Goal: Information Seeking & Learning: Learn about a topic

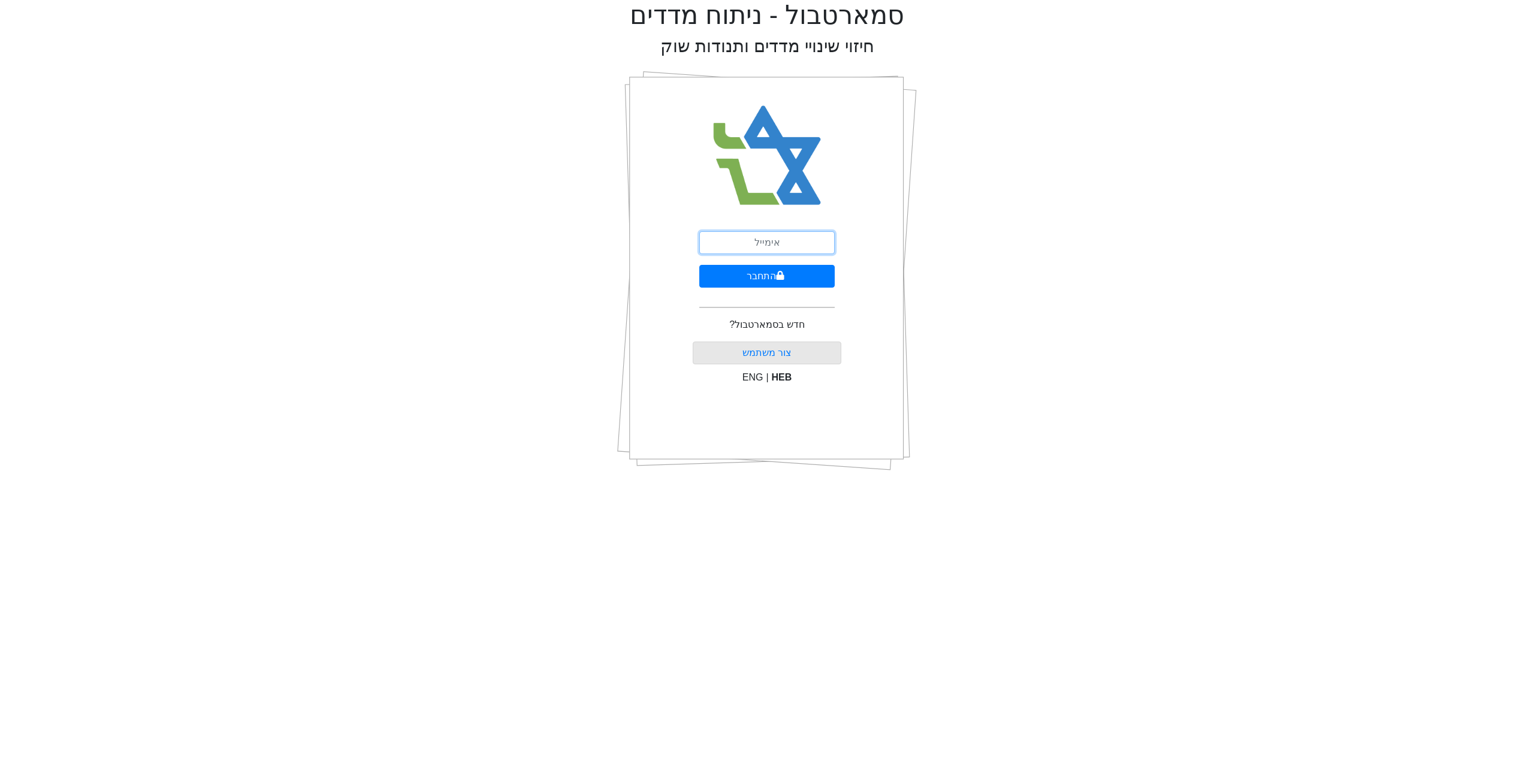
click at [768, 232] on input "email" at bounding box center [766, 242] width 135 height 23
click at [747, 248] on input "דיולן@" at bounding box center [766, 242] width 135 height 23
type input "[EMAIL_ADDRESS][DOMAIN_NAME]"
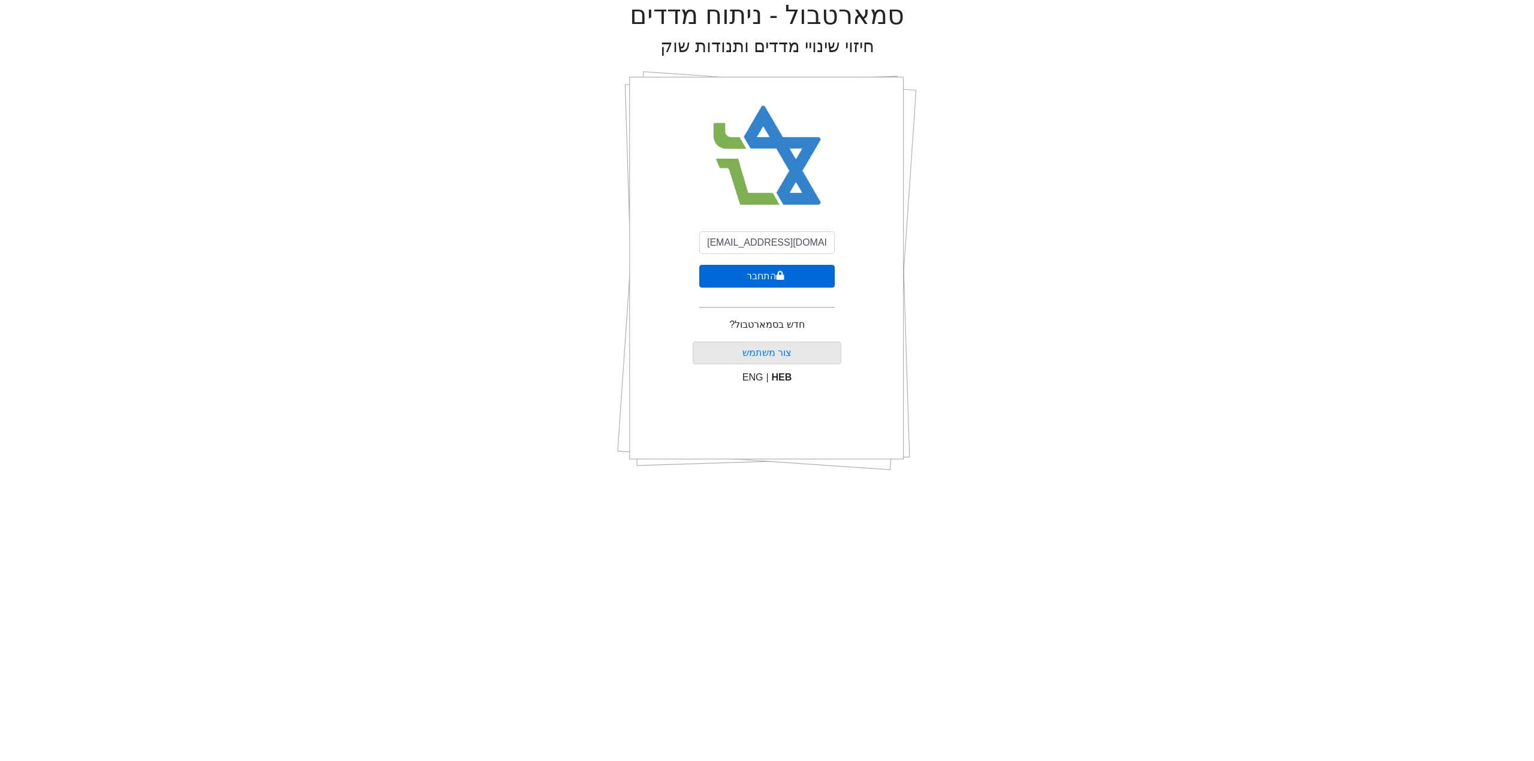
click at [743, 282] on button "התחבר" at bounding box center [766, 276] width 135 height 23
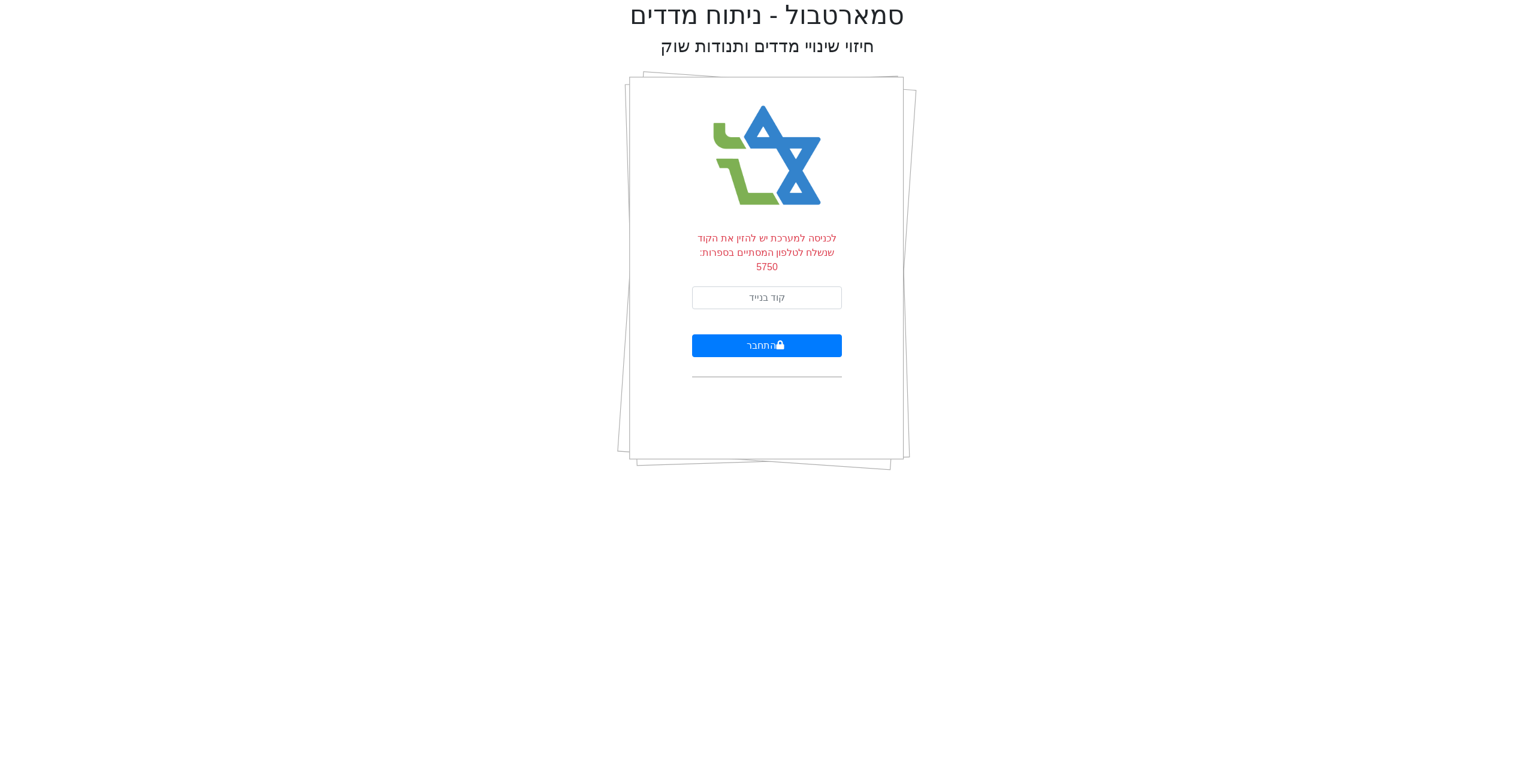
click at [751, 316] on form "לכניסה למערכת יש להזין את הקוד שנשלח לטלפון המסתיים בספרות: 5750 התחבר" at bounding box center [767, 304] width 150 height 146
click at [735, 286] on input "text" at bounding box center [767, 297] width 150 height 23
type input "384403"
click at [753, 334] on button "התחבר" at bounding box center [767, 345] width 150 height 23
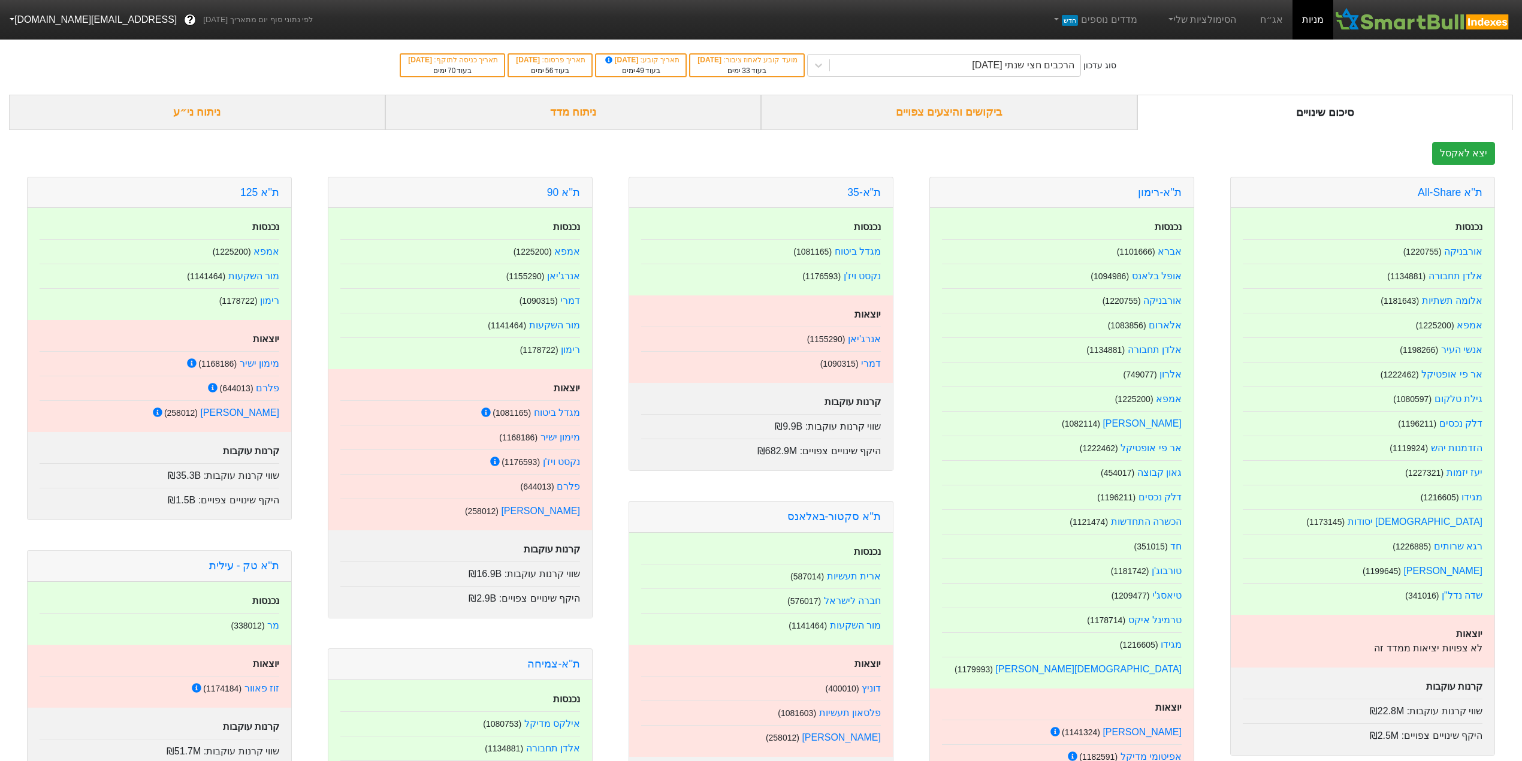
click at [288, 123] on div "ניתוח ני״ע" at bounding box center [197, 112] width 376 height 35
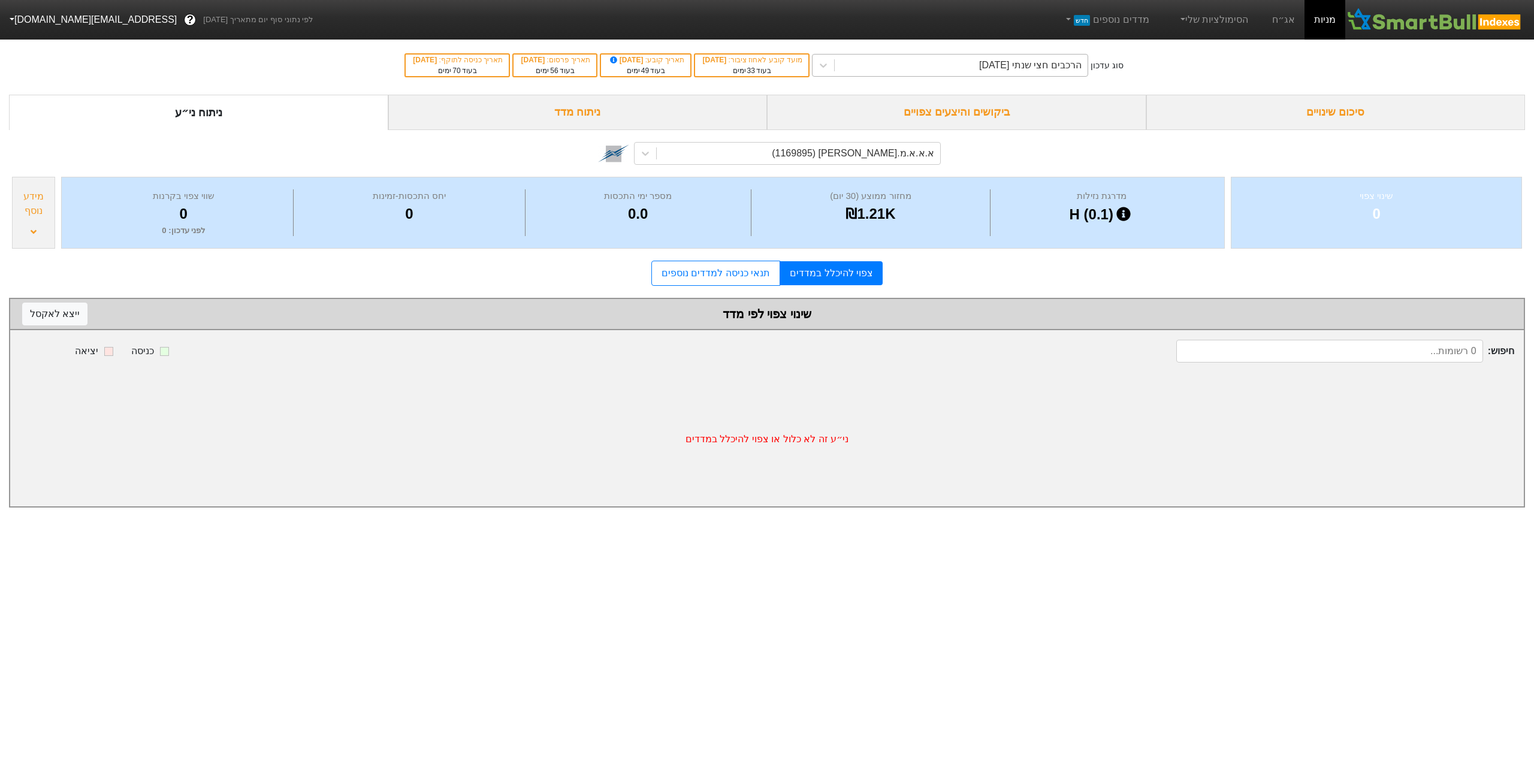
click at [976, 74] on div "הרכבים חצי שנתי [DATE]" at bounding box center [961, 66] width 253 height 22
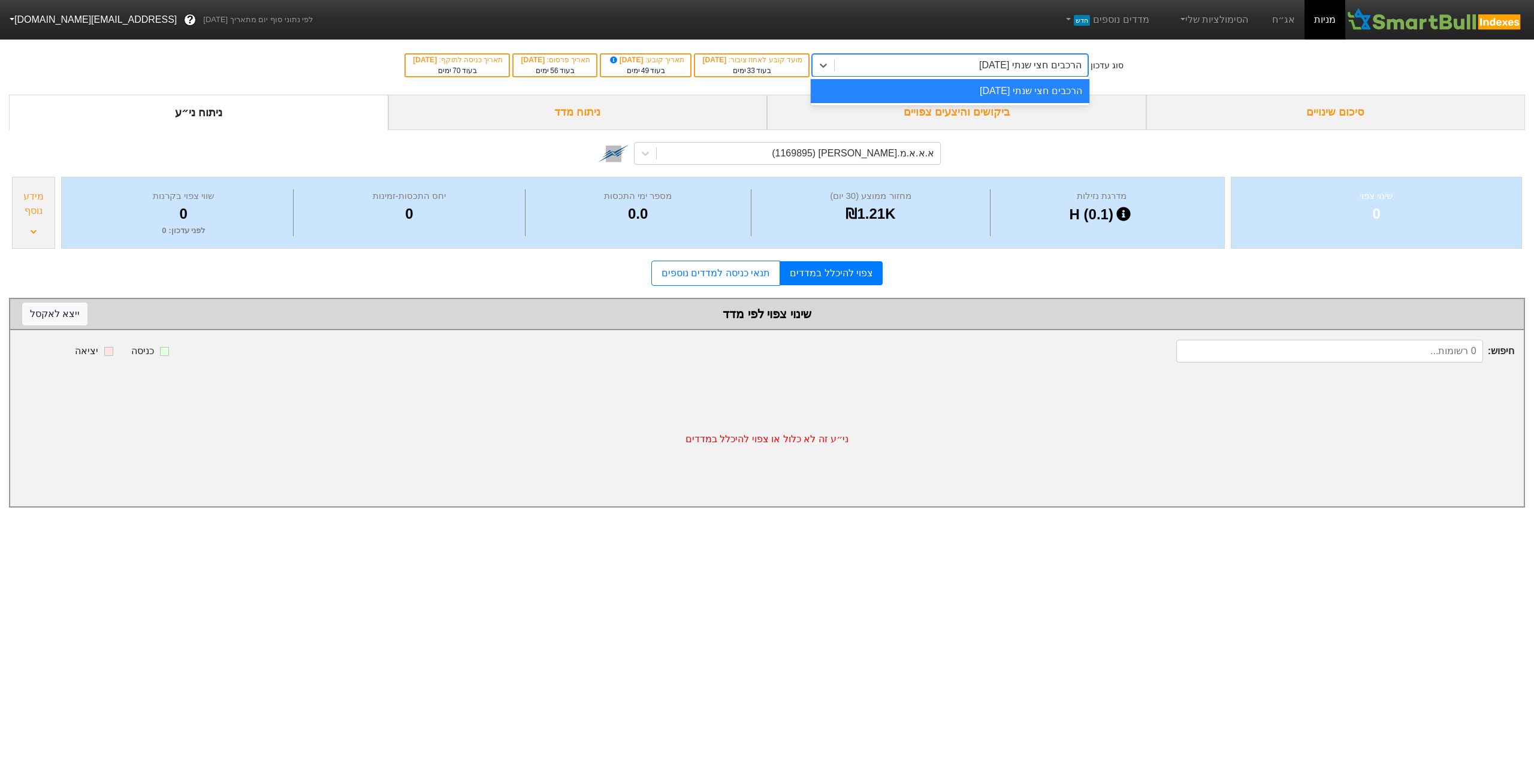
click at [977, 70] on div "הרכבים חצי שנתי [DATE]" at bounding box center [961, 66] width 253 height 22
click at [1280, 14] on link "אג״ח" at bounding box center [1283, 20] width 42 height 40
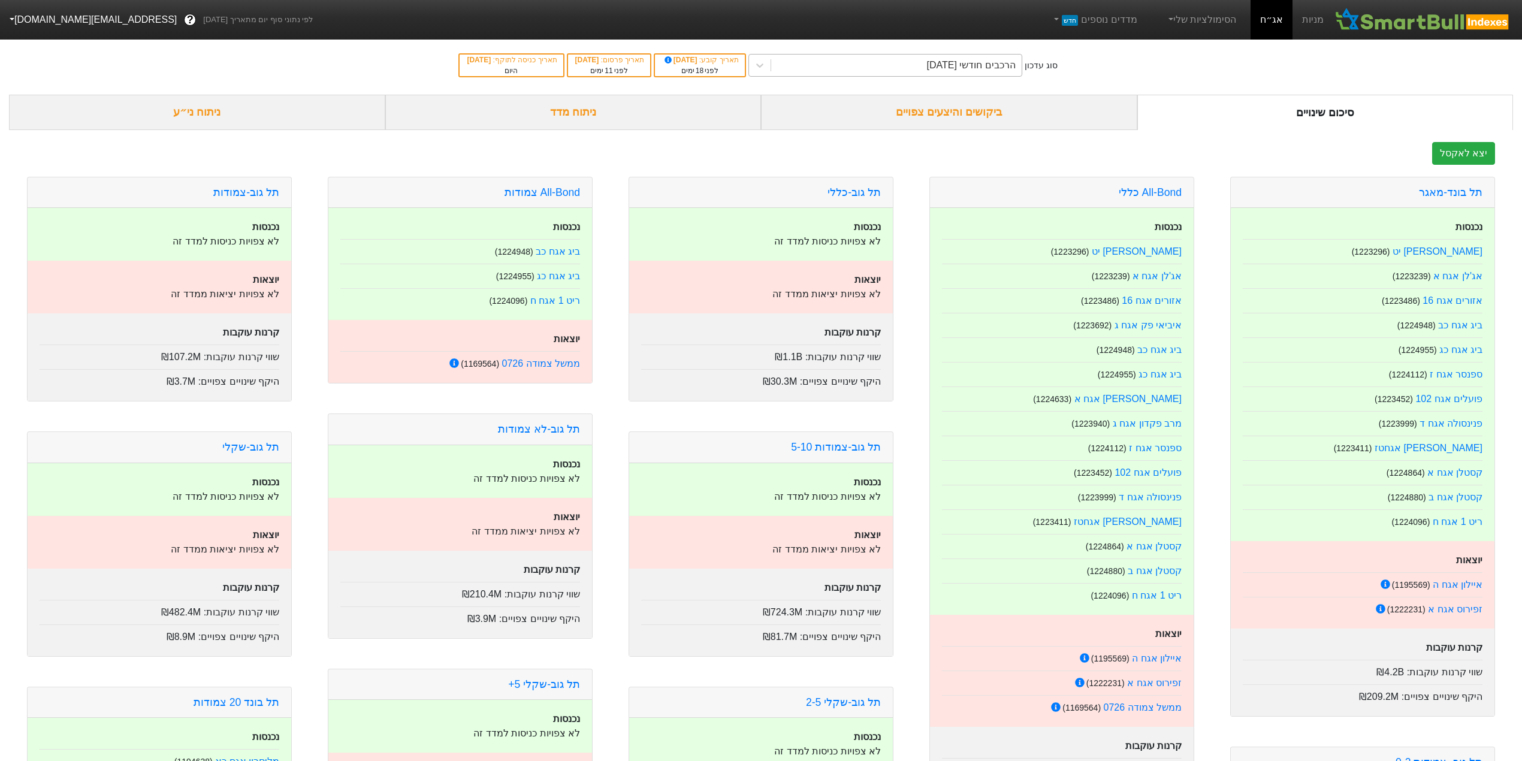
click at [854, 77] on div "סוג עדכון הרכבים חודשי [DATE] תאריך קובע : [DATE] לפני 18 ימים תאריך פרסום : [D…" at bounding box center [761, 65] width 1522 height 59
click at [857, 71] on div "הרכבים חודשי [DATE]" at bounding box center [896, 66] width 250 height 22
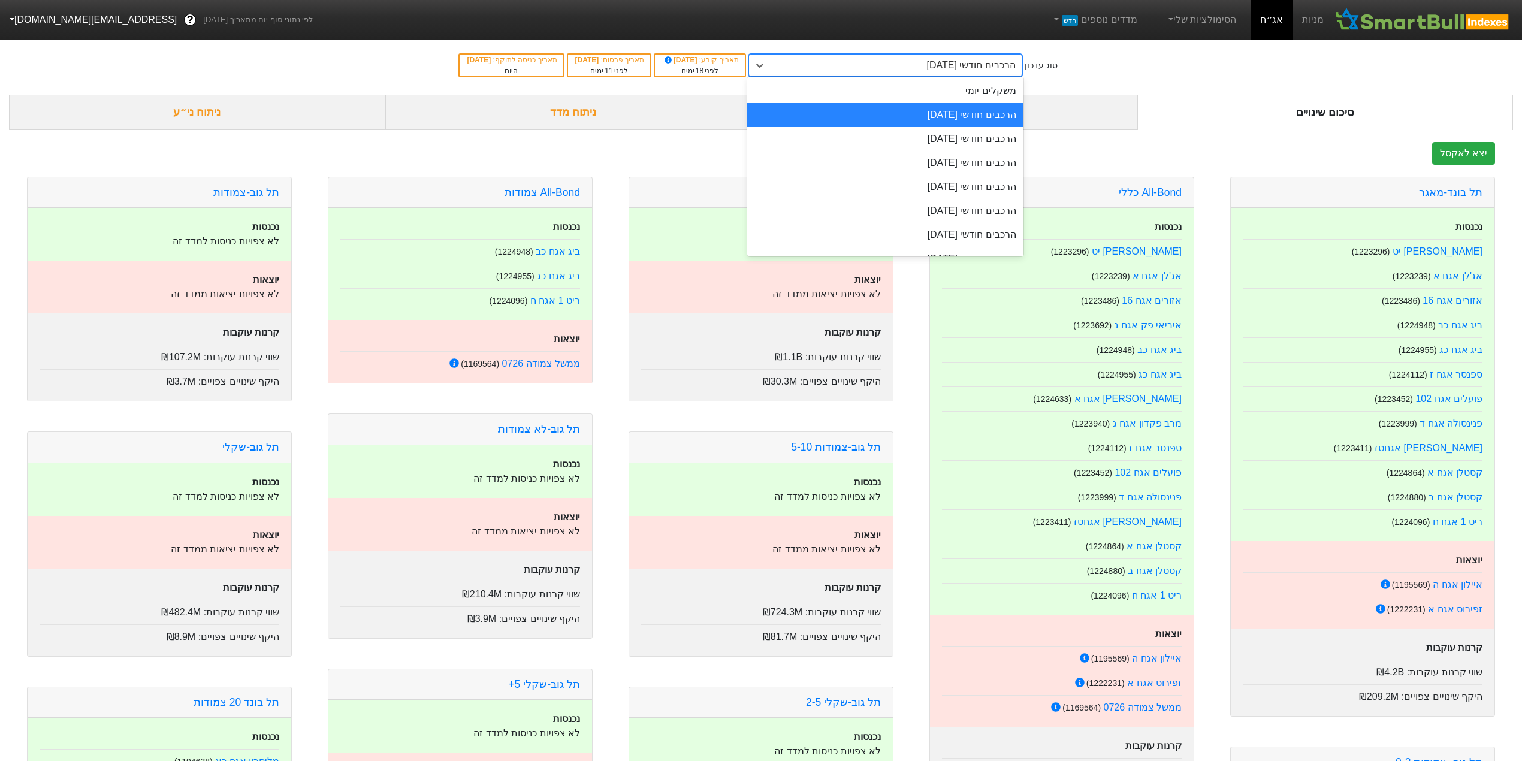
click at [935, 115] on div "הרכבים חודשי [DATE]" at bounding box center [885, 115] width 276 height 24
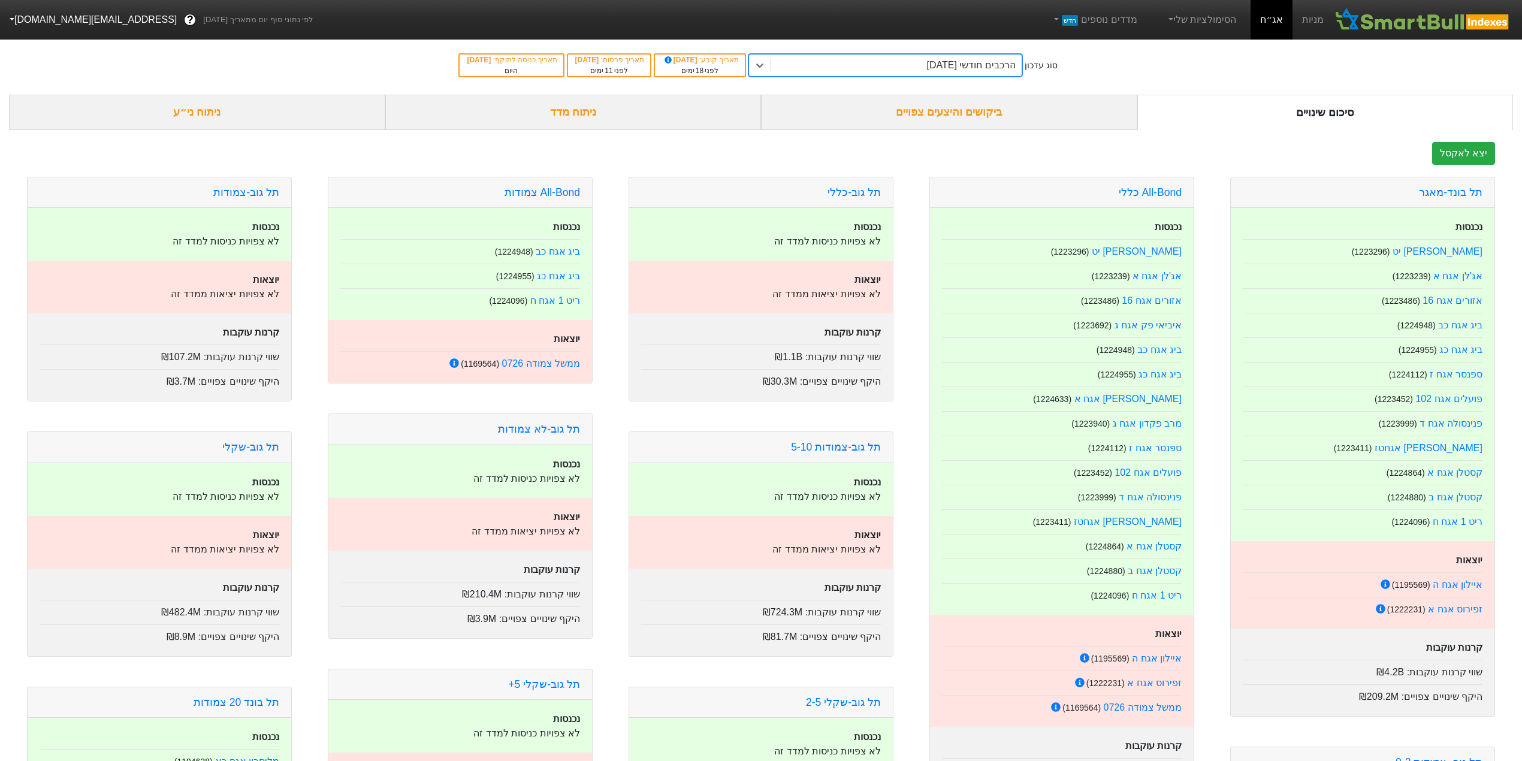
click at [197, 108] on div "ניתוח ני״ע" at bounding box center [197, 112] width 376 height 35
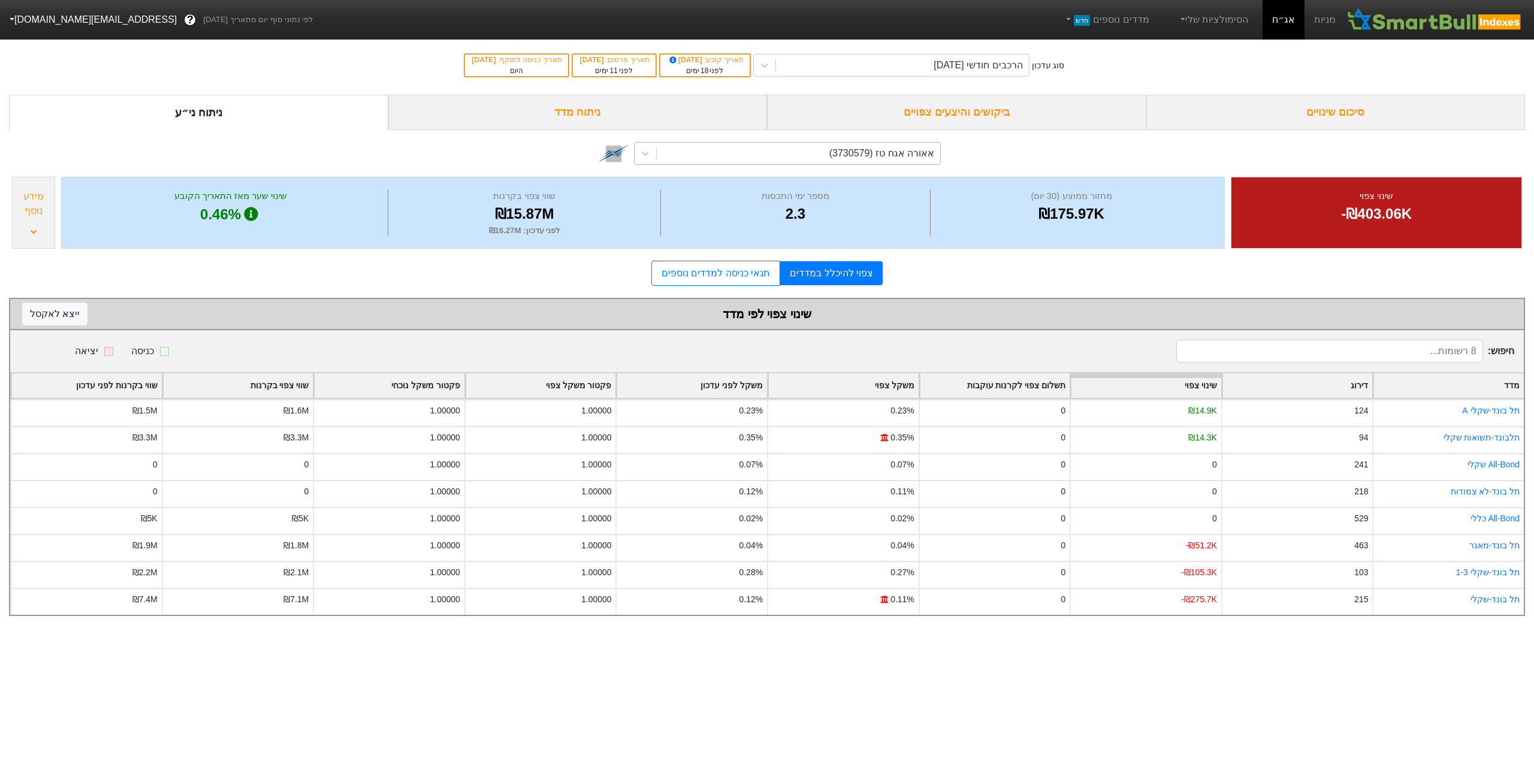
click at [864, 152] on div "אאורה אגח טז (3730579)" at bounding box center [881, 153] width 105 height 14
type input "n"
type input "ndv tur"
click at [864, 152] on div "ndv tur" at bounding box center [798, 154] width 283 height 22
click at [864, 152] on div "אאורה אגח טז (3730579)" at bounding box center [881, 153] width 105 height 14
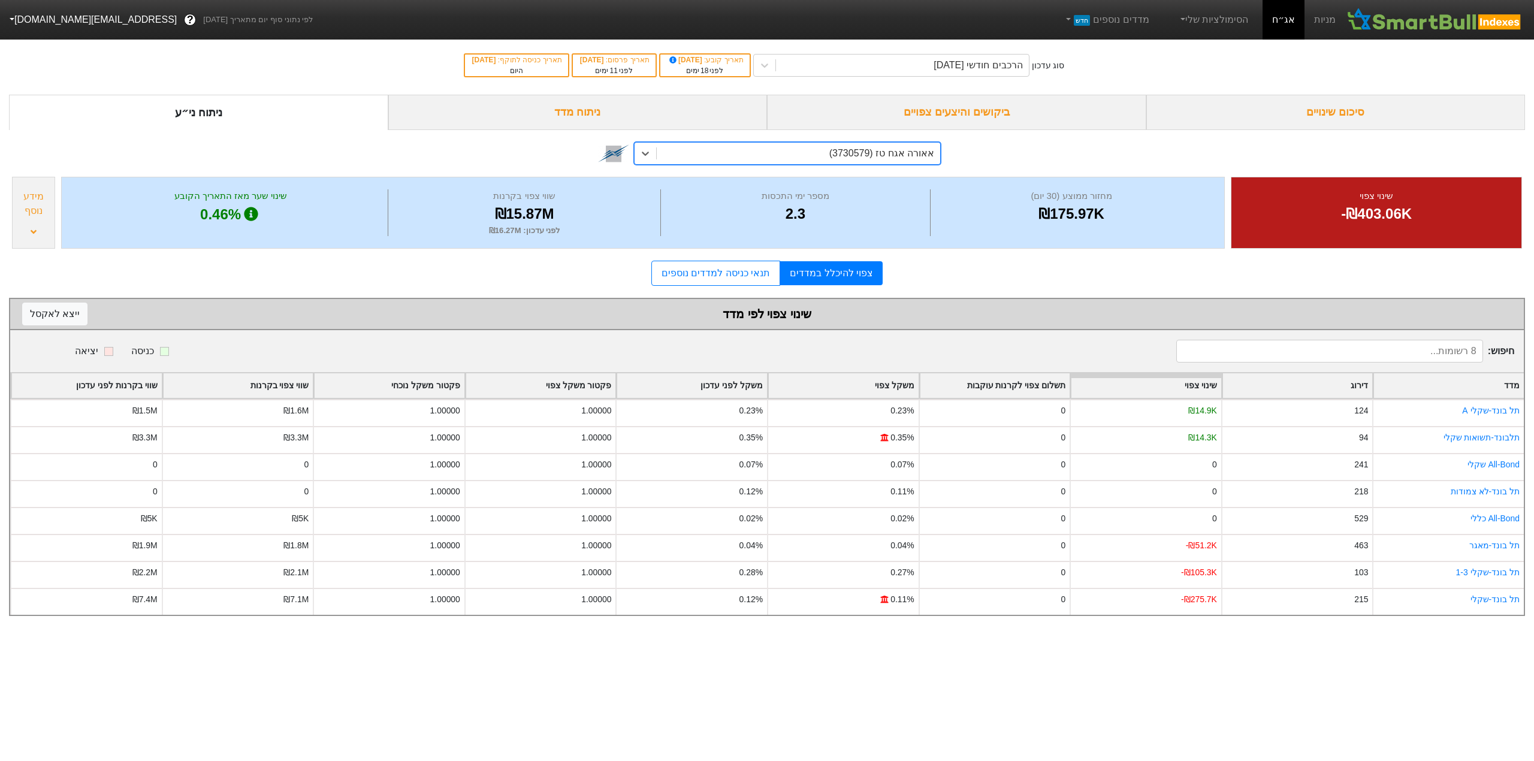
click at [864, 152] on div "אאורה אגח טז (3730579)" at bounding box center [881, 153] width 105 height 14
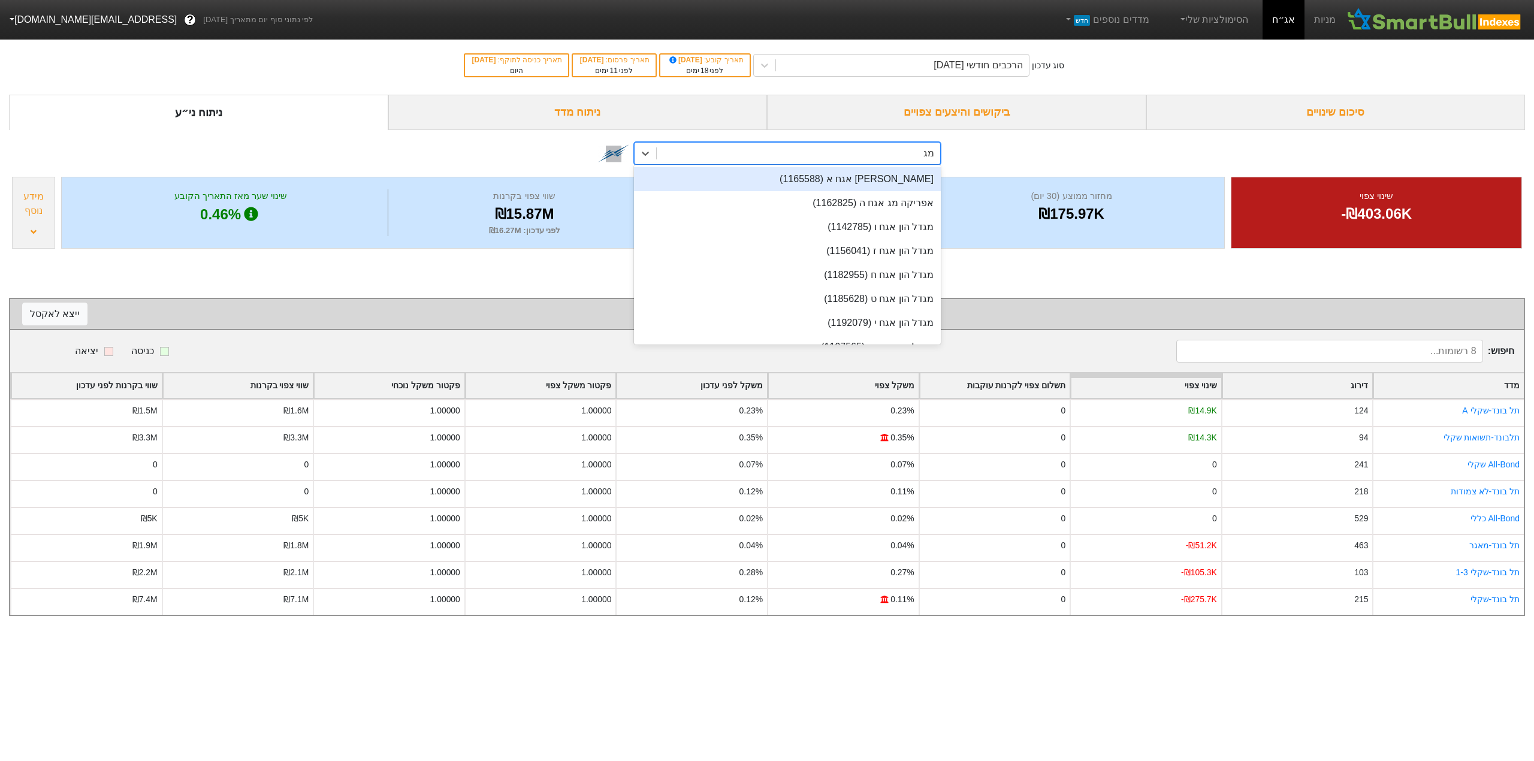
type input "מגה"
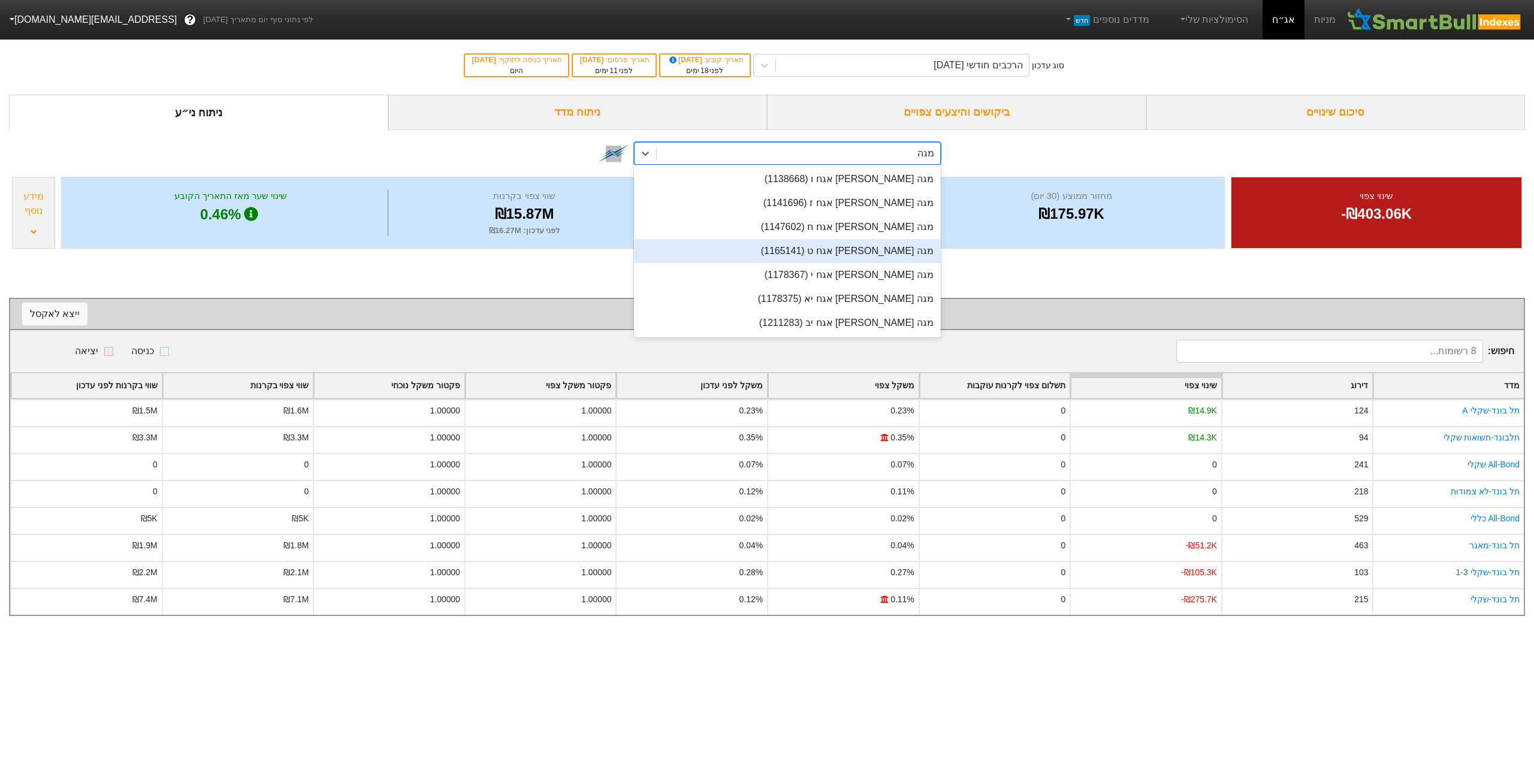
click at [839, 243] on div "מגה [PERSON_NAME] אגח ט (1165141)" at bounding box center [787, 251] width 307 height 24
